Goal: Task Accomplishment & Management: Manage account settings

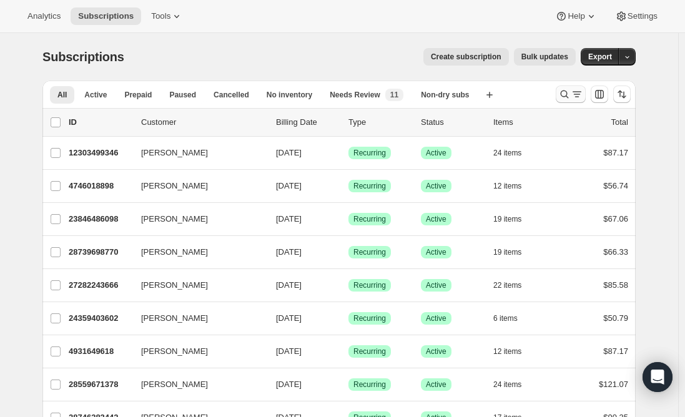
click at [575, 99] on icon "Search and filter results" at bounding box center [577, 94] width 12 height 12
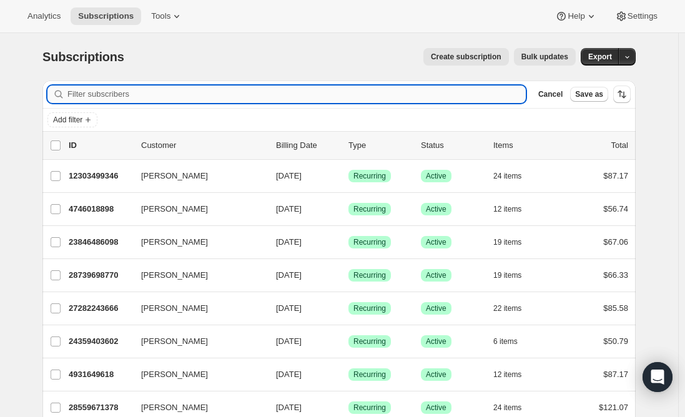
click at [295, 98] on input "Filter subscribers" at bounding box center [296, 94] width 459 height 17
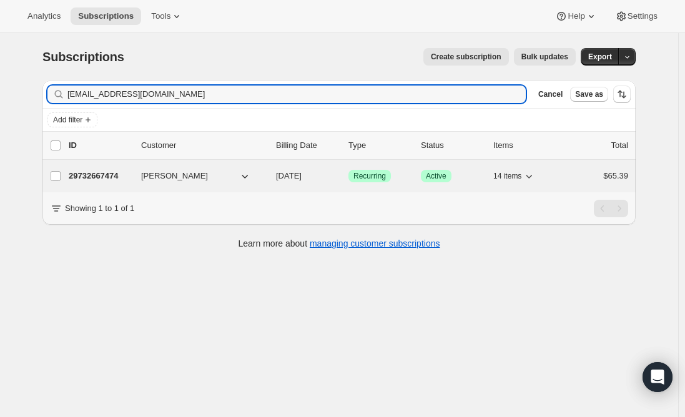
type input "[EMAIL_ADDRESS][DOMAIN_NAME]"
click at [91, 176] on p "29732667474" at bounding box center [100, 176] width 62 height 12
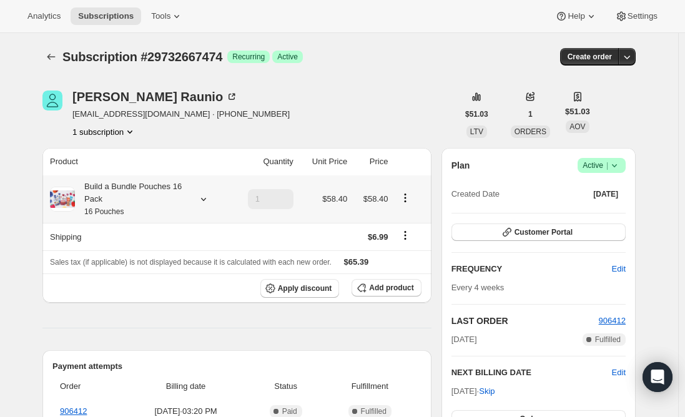
click at [146, 193] on div "Build a Bundle Pouches 16 Pack 16 Pouches" at bounding box center [131, 199] width 112 height 37
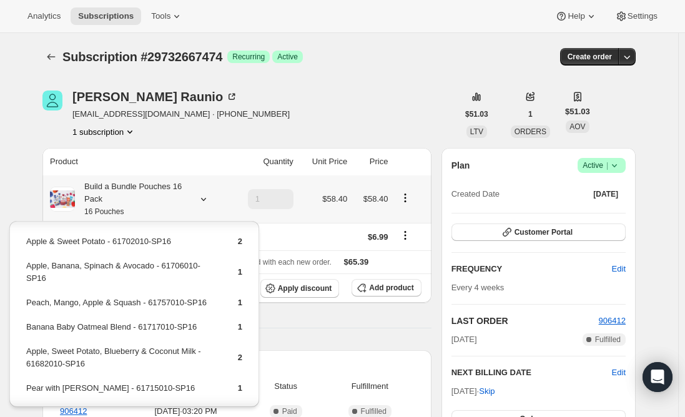
scroll to position [161, 0]
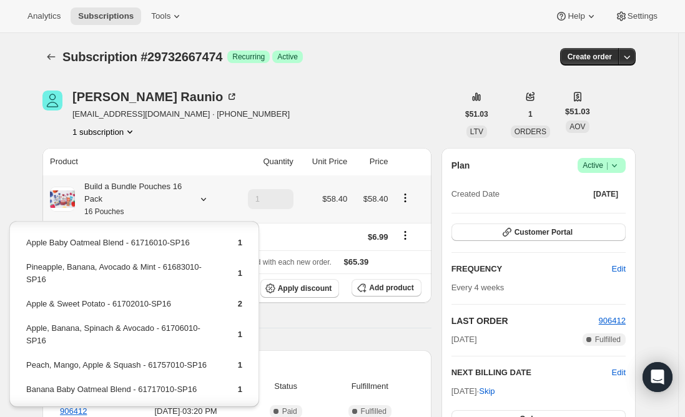
click at [134, 326] on td "Apple, Banana, Spinach & Avocado - 61706010-SP16" at bounding box center [121, 340] width 191 height 36
copy td "Apple, Banana, Spinach & Avocado - 61706010-SP16"
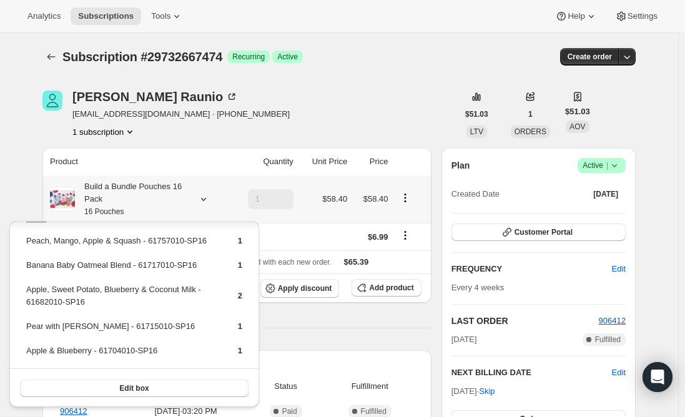
scroll to position [286, 0]
drag, startPoint x: 192, startPoint y: 289, endPoint x: 132, endPoint y: 284, distance: 60.1
click at [134, 284] on td "Apple, Sweet Potato, Blueberry & Coconut Milk - 61682010-SP16" at bounding box center [121, 300] width 191 height 36
drag, startPoint x: 70, startPoint y: 286, endPoint x: 61, endPoint y: 288, distance: 9.7
click at [64, 287] on td "Apple, Sweet Potato, Blueberry & Coconut Milk - 61682010-SP16" at bounding box center [121, 300] width 191 height 36
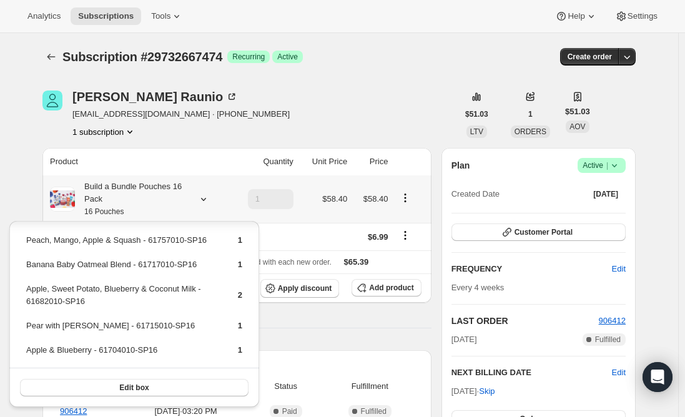
click at [151, 289] on td "Apple, Sweet Potato, Blueberry & Coconut Milk - 61682010-SP16" at bounding box center [121, 300] width 191 height 36
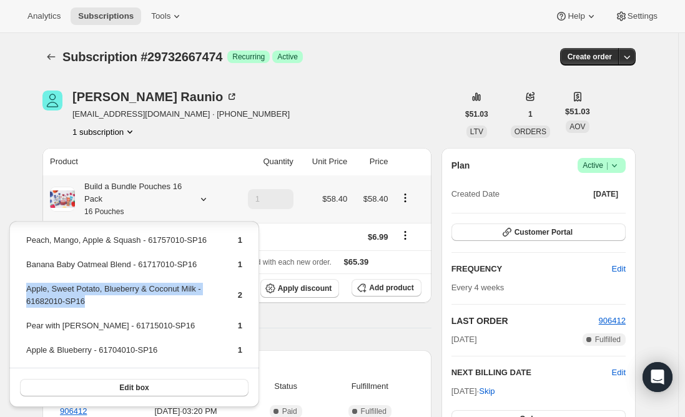
click at [151, 289] on td "Apple, Sweet Potato, Blueberry & Coconut Milk - 61682010-SP16" at bounding box center [121, 300] width 191 height 36
copy td "Apple, Sweet Potato, Blueberry & Coconut Milk - 61682010-SP16"
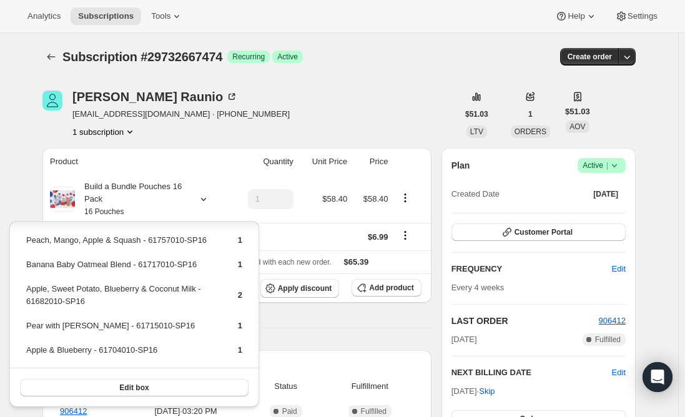
click at [293, 323] on div "Product Quantity Unit Price Price Build a Bundle Pouches 16 Pack 16 Pouches 1 $…" at bounding box center [236, 400] width 389 height 505
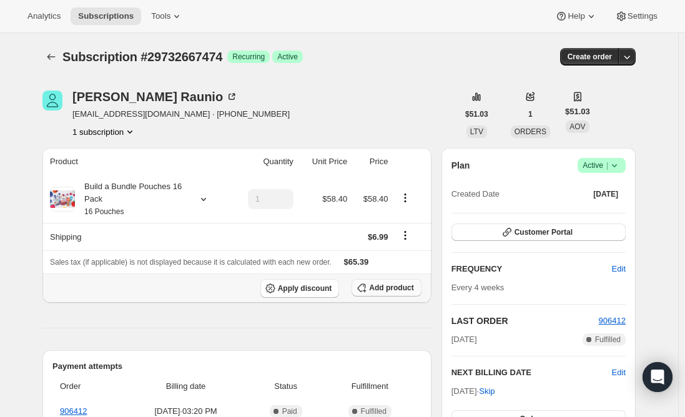
click at [394, 285] on span "Add product" at bounding box center [391, 288] width 44 height 10
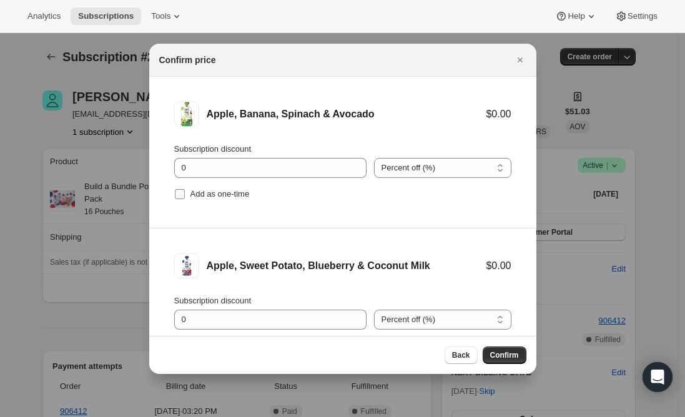
click at [179, 196] on input "Add as one-time" at bounding box center [180, 194] width 10 height 10
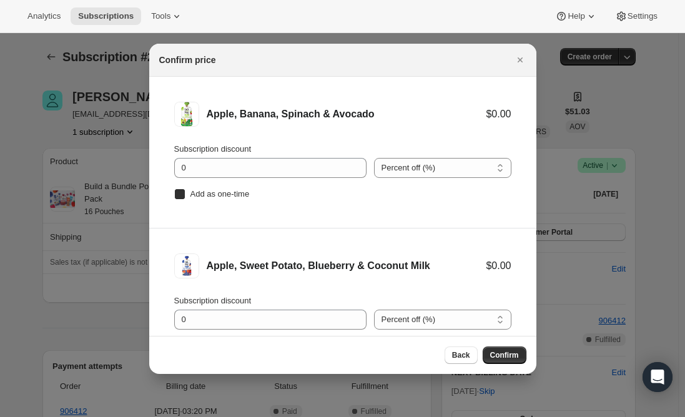
checkbox input "true"
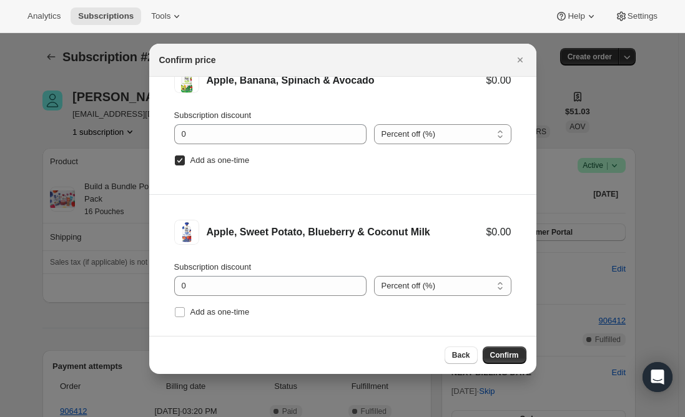
scroll to position [52, 0]
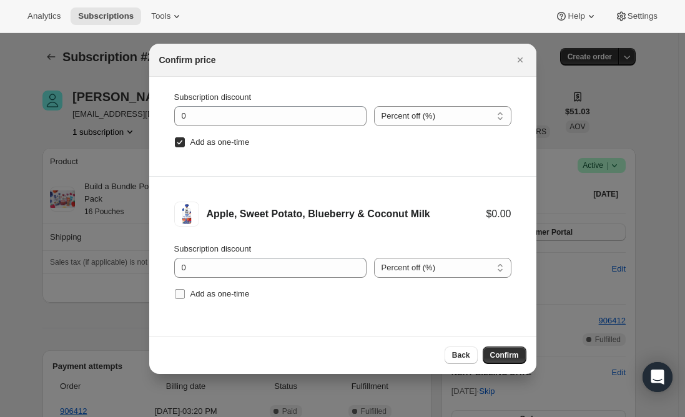
click at [181, 294] on input "Add as one-time" at bounding box center [180, 294] width 10 height 10
checkbox input "true"
click at [500, 354] on span "Confirm" at bounding box center [505, 356] width 29 height 10
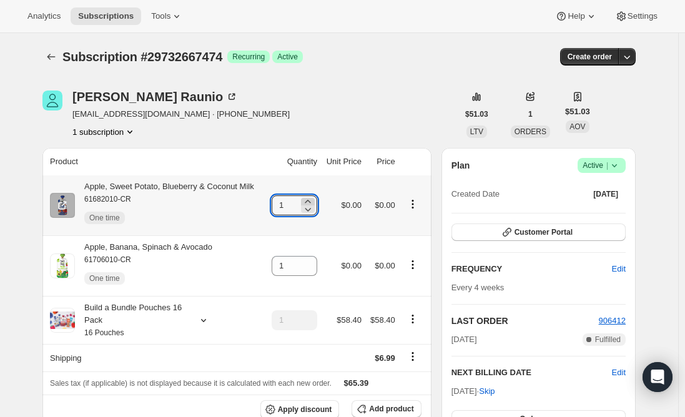
click at [311, 201] on icon at bounding box center [308, 201] width 6 height 3
type input "2"
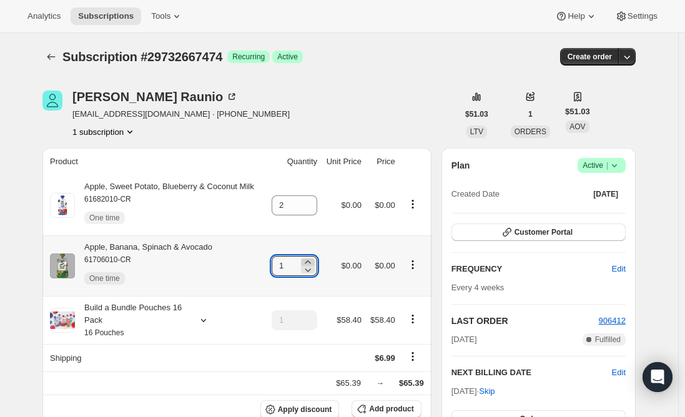
click at [312, 261] on icon at bounding box center [308, 262] width 12 height 12
type input "2"
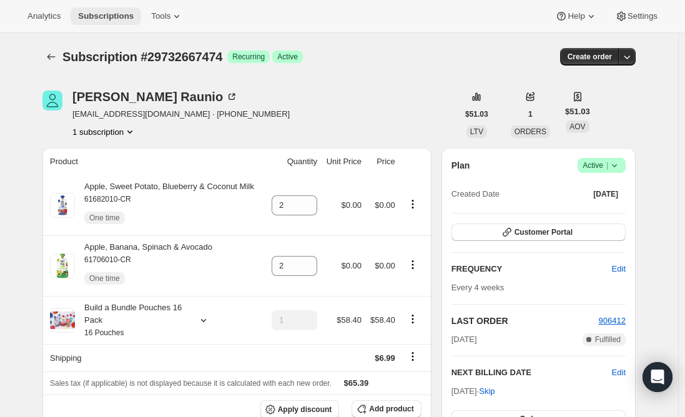
click at [112, 14] on span "Subscriptions" at bounding box center [106, 16] width 56 height 10
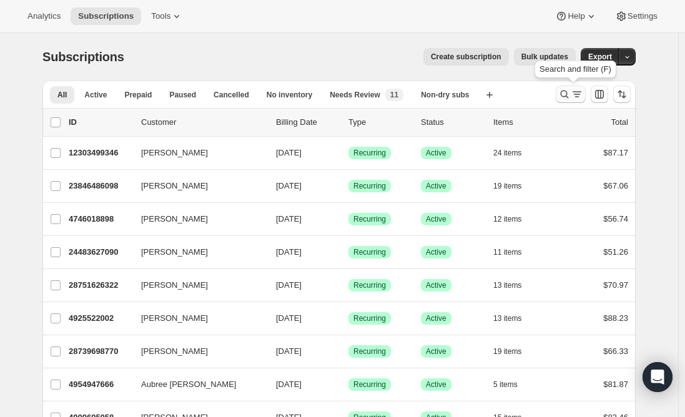
click at [567, 89] on icon "Search and filter results" at bounding box center [565, 94] width 12 height 12
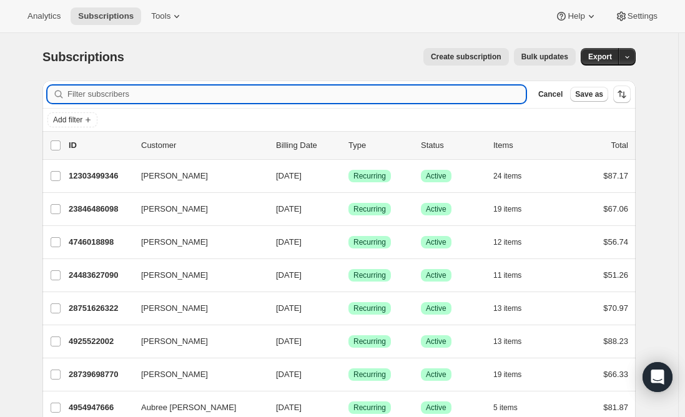
click at [272, 88] on input "Filter subscribers" at bounding box center [296, 94] width 459 height 17
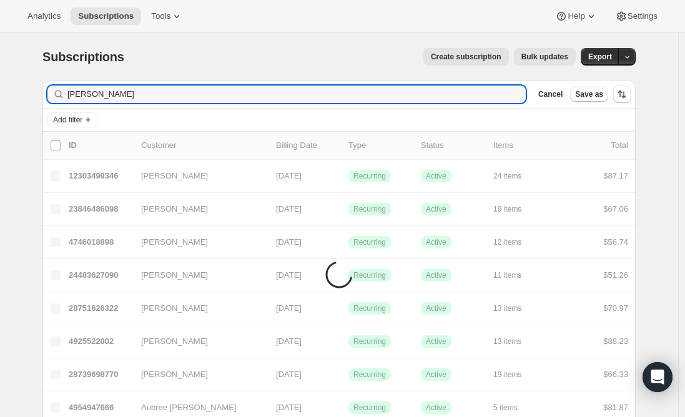
type input "[PERSON_NAME]"
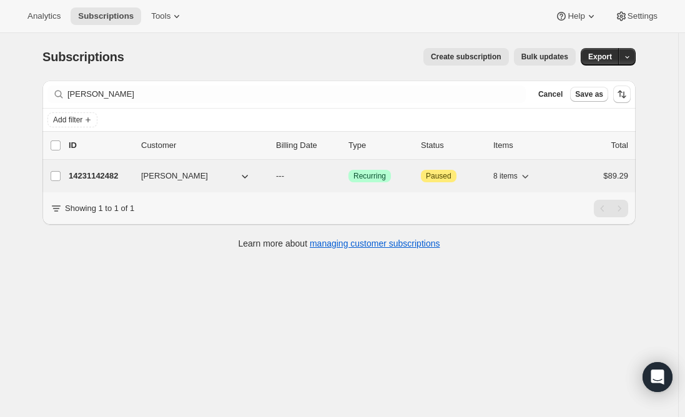
click at [89, 181] on p "14231142482" at bounding box center [100, 176] width 62 height 12
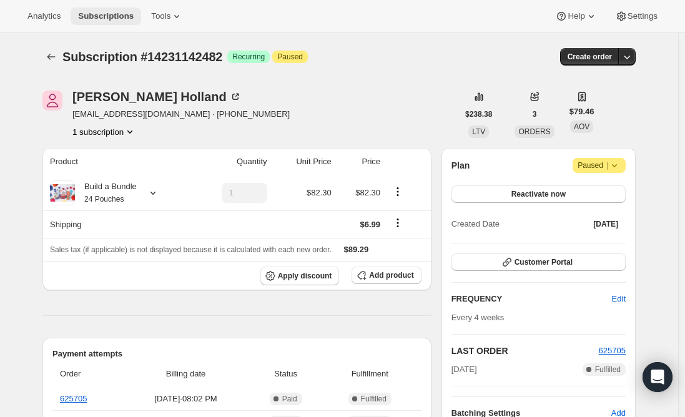
click at [104, 12] on span "Subscriptions" at bounding box center [106, 16] width 56 height 10
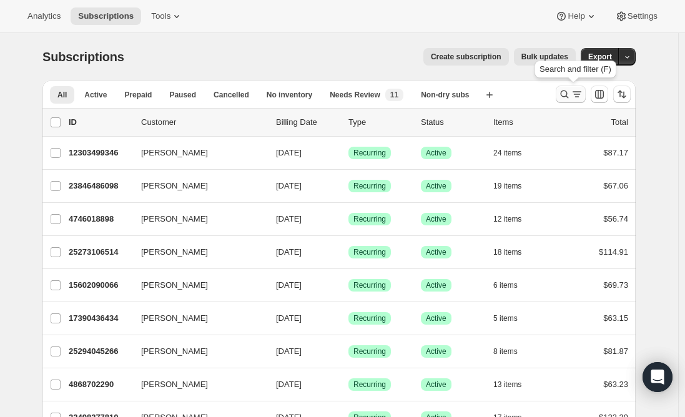
click at [574, 92] on icon "Search and filter results" at bounding box center [577, 94] width 12 height 12
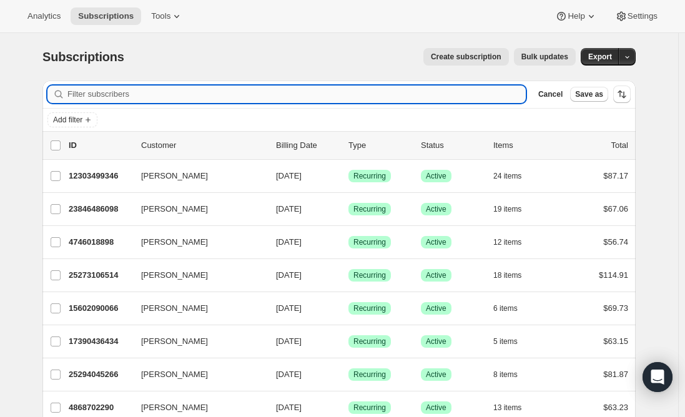
click at [347, 96] on input "Filter subscribers" at bounding box center [296, 94] width 459 height 17
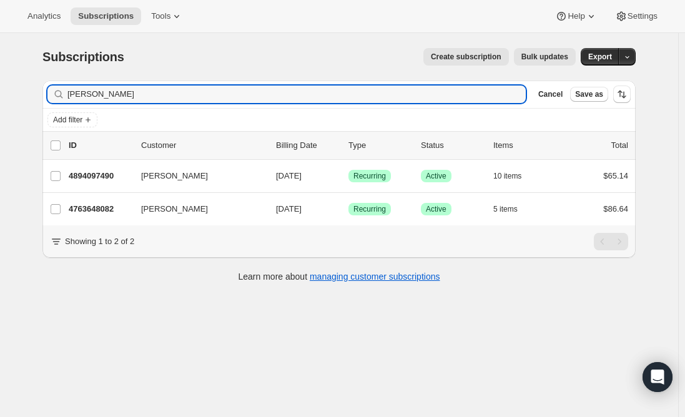
type input "[PERSON_NAME]"
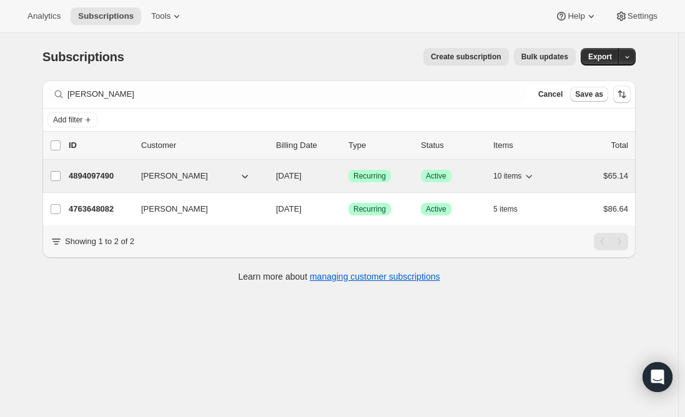
click at [110, 172] on p "4894097490" at bounding box center [100, 176] width 62 height 12
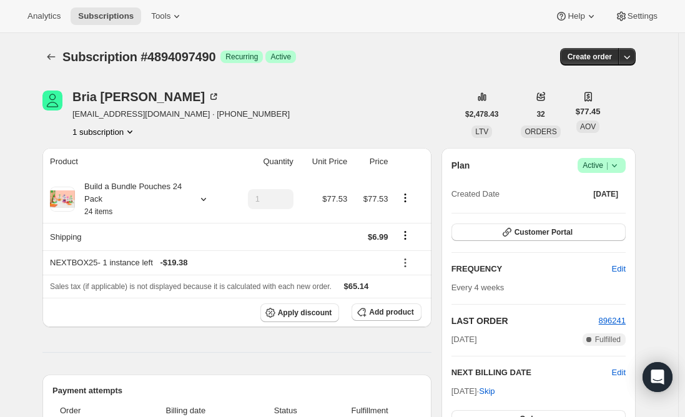
click at [129, 112] on span "[EMAIL_ADDRESS][DOMAIN_NAME] · [PHONE_NUMBER]" at bounding box center [180, 114] width 217 height 12
click at [132, 114] on span "[EMAIL_ADDRESS][DOMAIN_NAME] · [PHONE_NUMBER]" at bounding box center [180, 114] width 217 height 12
drag, startPoint x: 154, startPoint y: 115, endPoint x: 76, endPoint y: 119, distance: 77.6
click at [76, 119] on span "[EMAIL_ADDRESS][DOMAIN_NAME] · [PHONE_NUMBER]" at bounding box center [180, 114] width 217 height 12
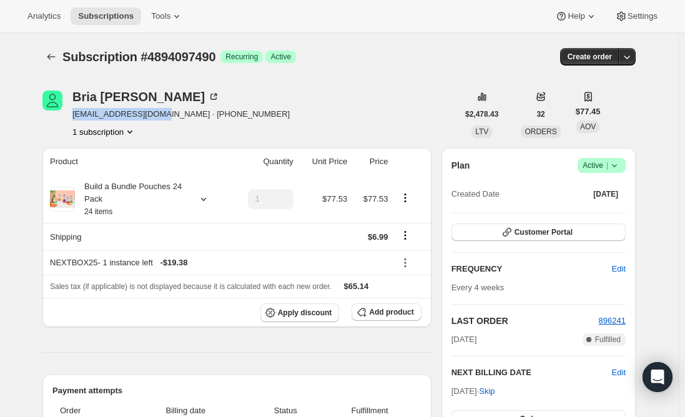
copy span "[EMAIL_ADDRESS][DOMAIN_NAME]"
